Goal: Transaction & Acquisition: Purchase product/service

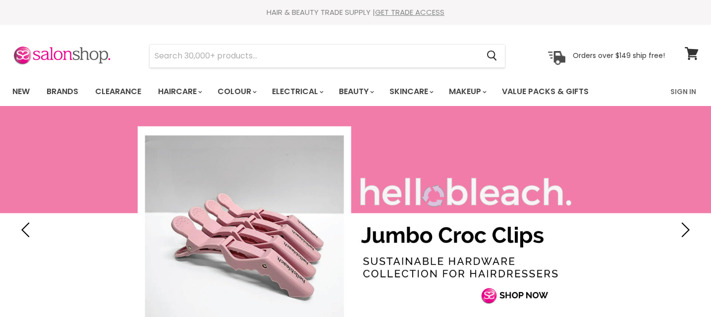
click at [270, 54] on input "Search" at bounding box center [314, 56] width 329 height 23
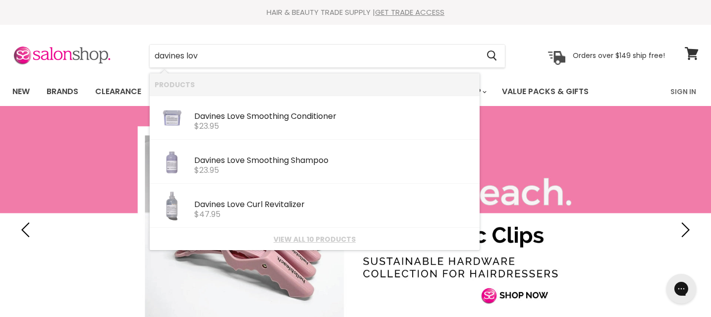
type input "davines love"
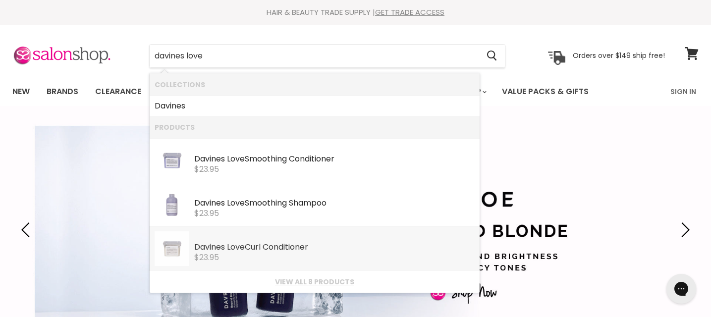
click at [227, 247] on div "Davines Love Curl Conditioner" at bounding box center [334, 248] width 280 height 10
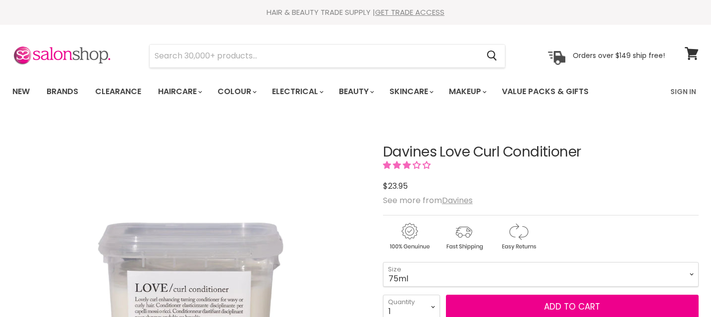
scroll to position [112, 0]
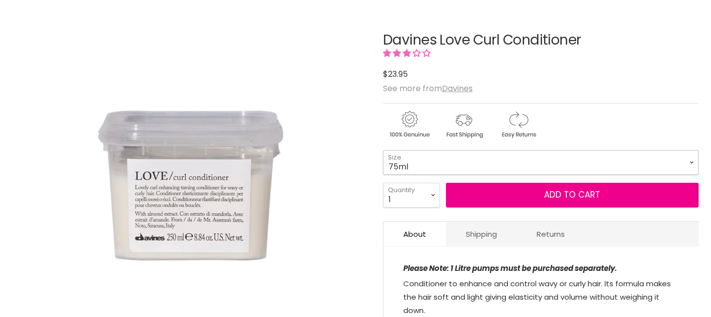
click at [411, 161] on select "75ml 250ml 1 Litre" at bounding box center [541, 162] width 316 height 25
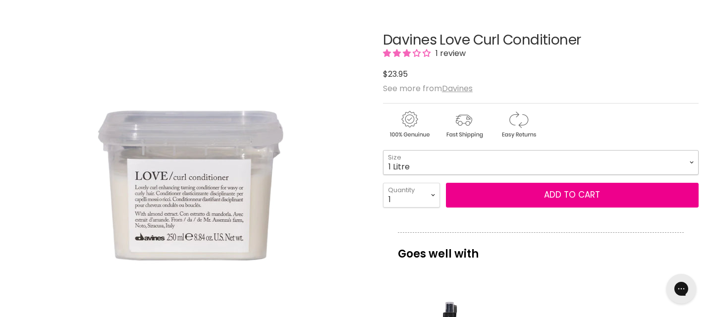
select select "1 Litre"
